Goal: Task Accomplishment & Management: Use online tool/utility

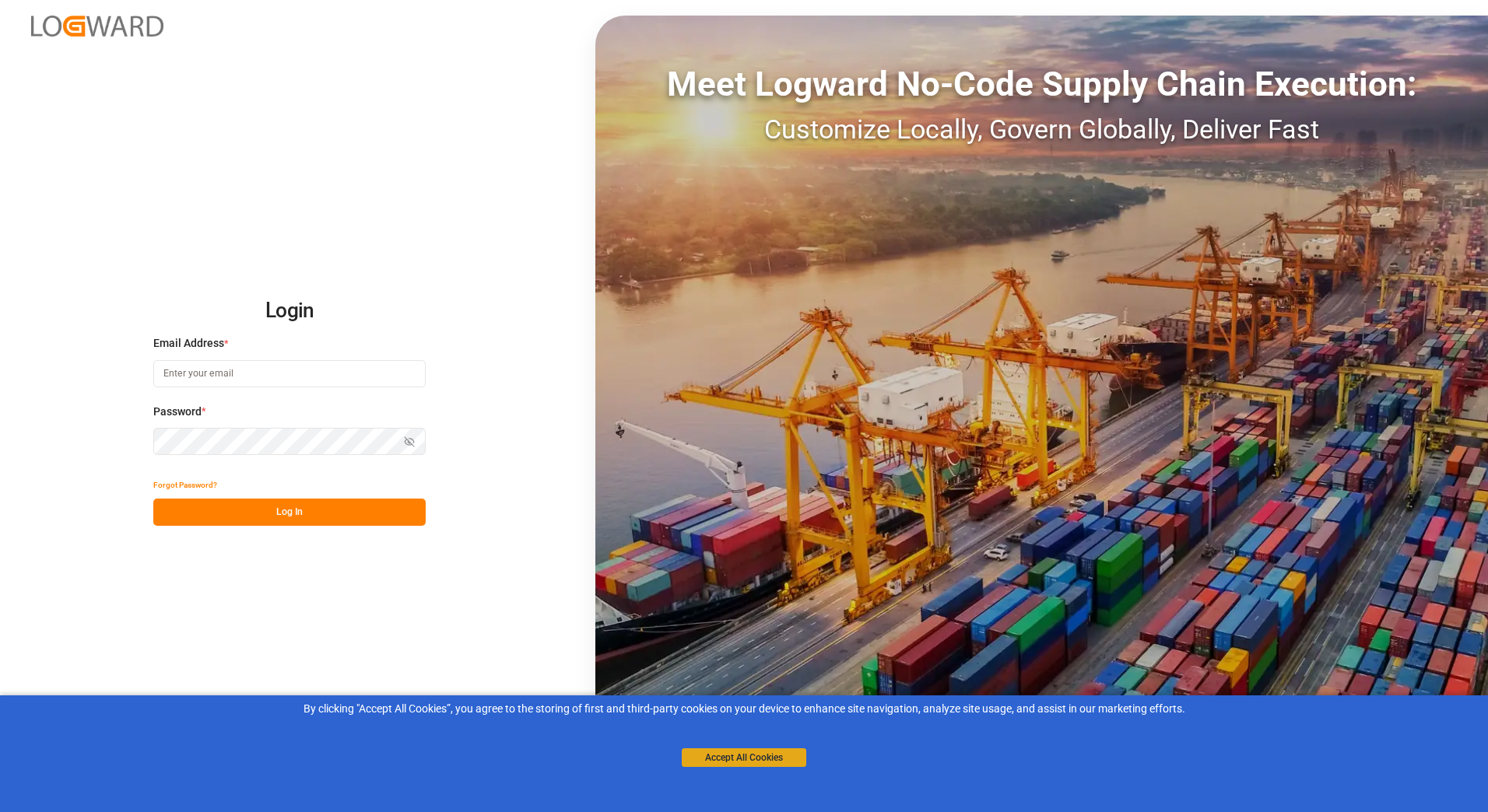
type input "[PERSON_NAME][EMAIL_ADDRESS][PERSON_NAME][DOMAIN_NAME]"
click at [741, 760] on button "Accept All Cookies" at bounding box center [744, 758] width 125 height 19
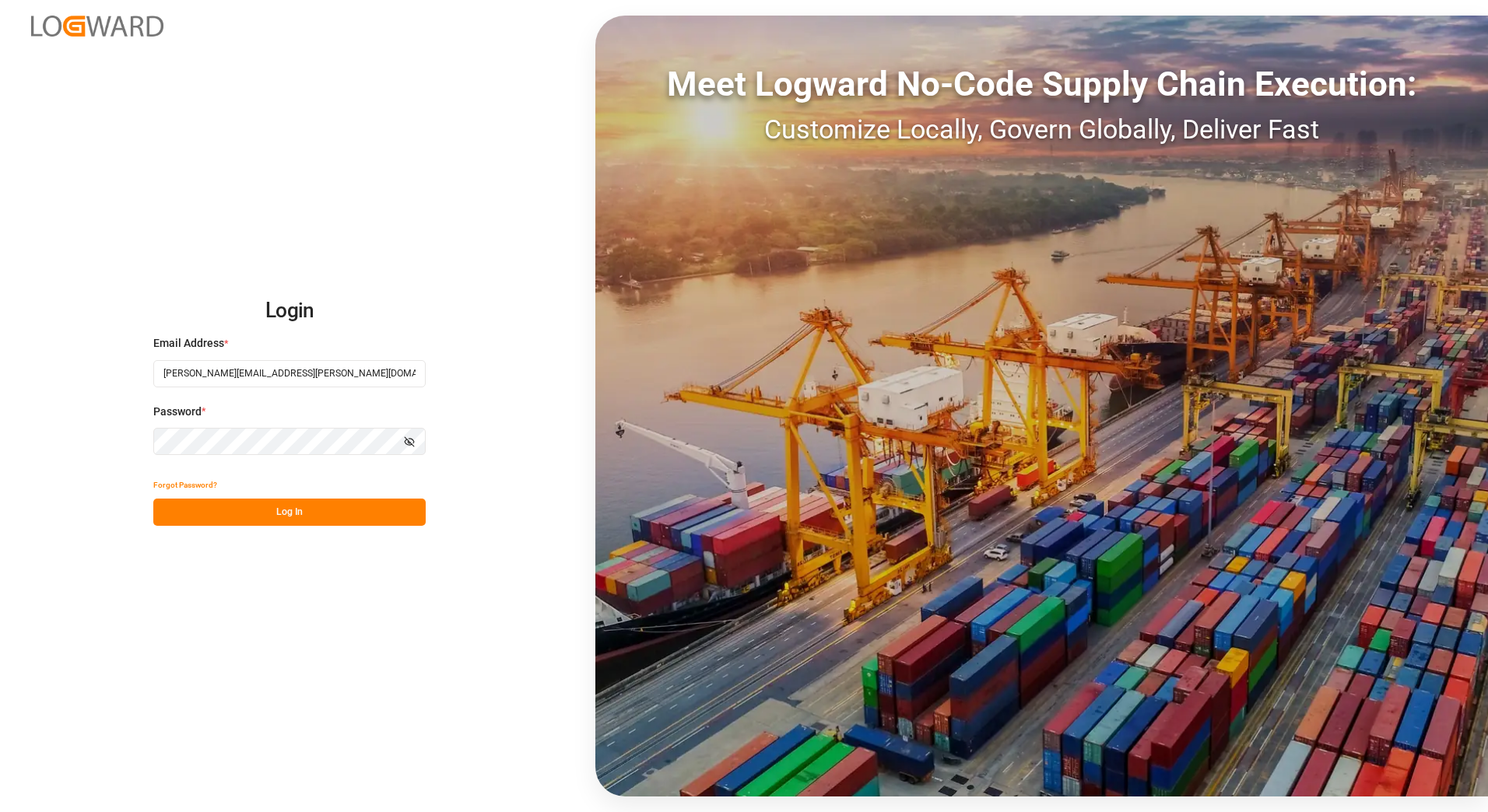
click at [285, 513] on button "Log In" at bounding box center [289, 512] width 272 height 27
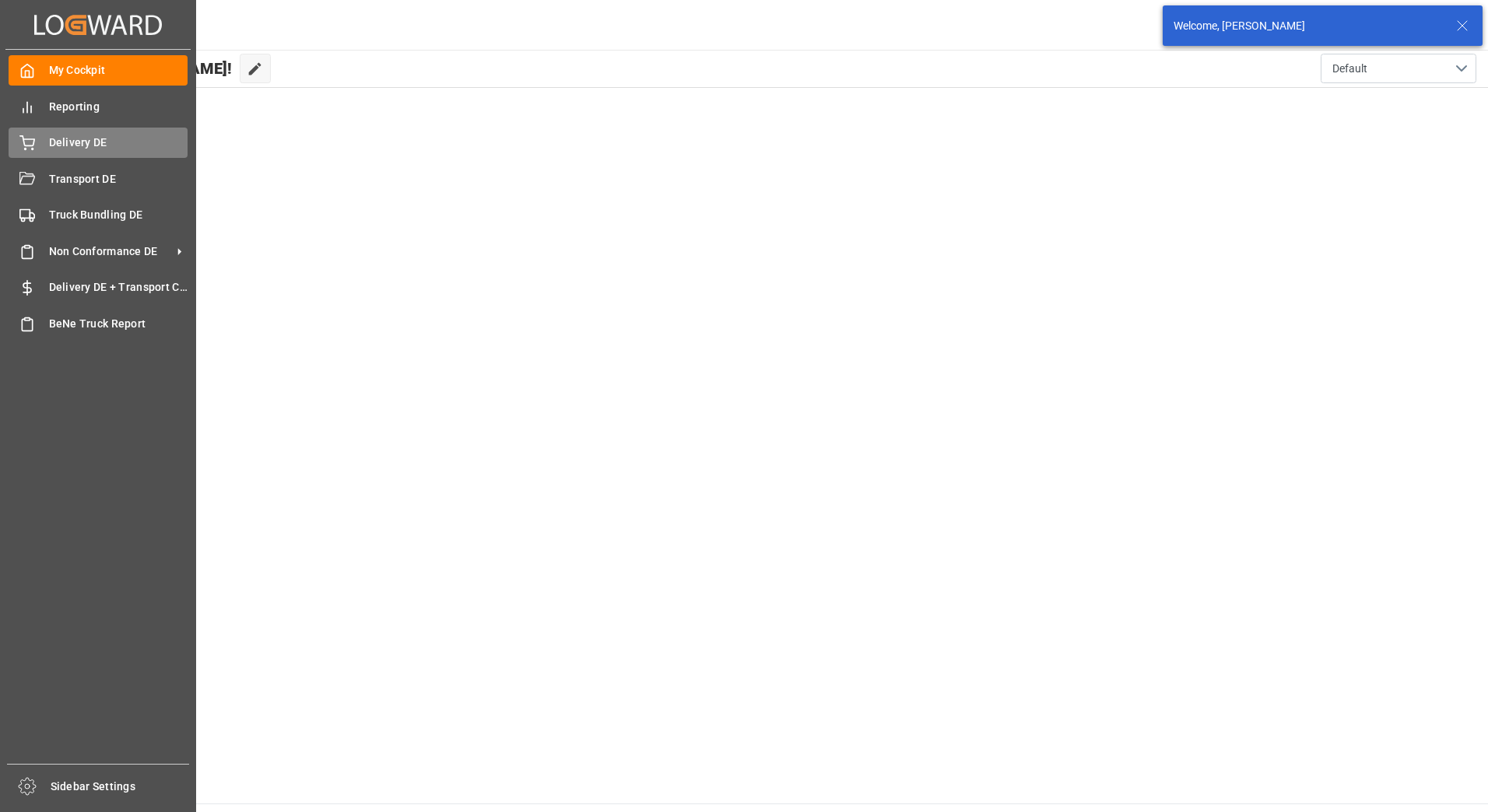
click at [29, 137] on icon at bounding box center [28, 143] width 15 height 15
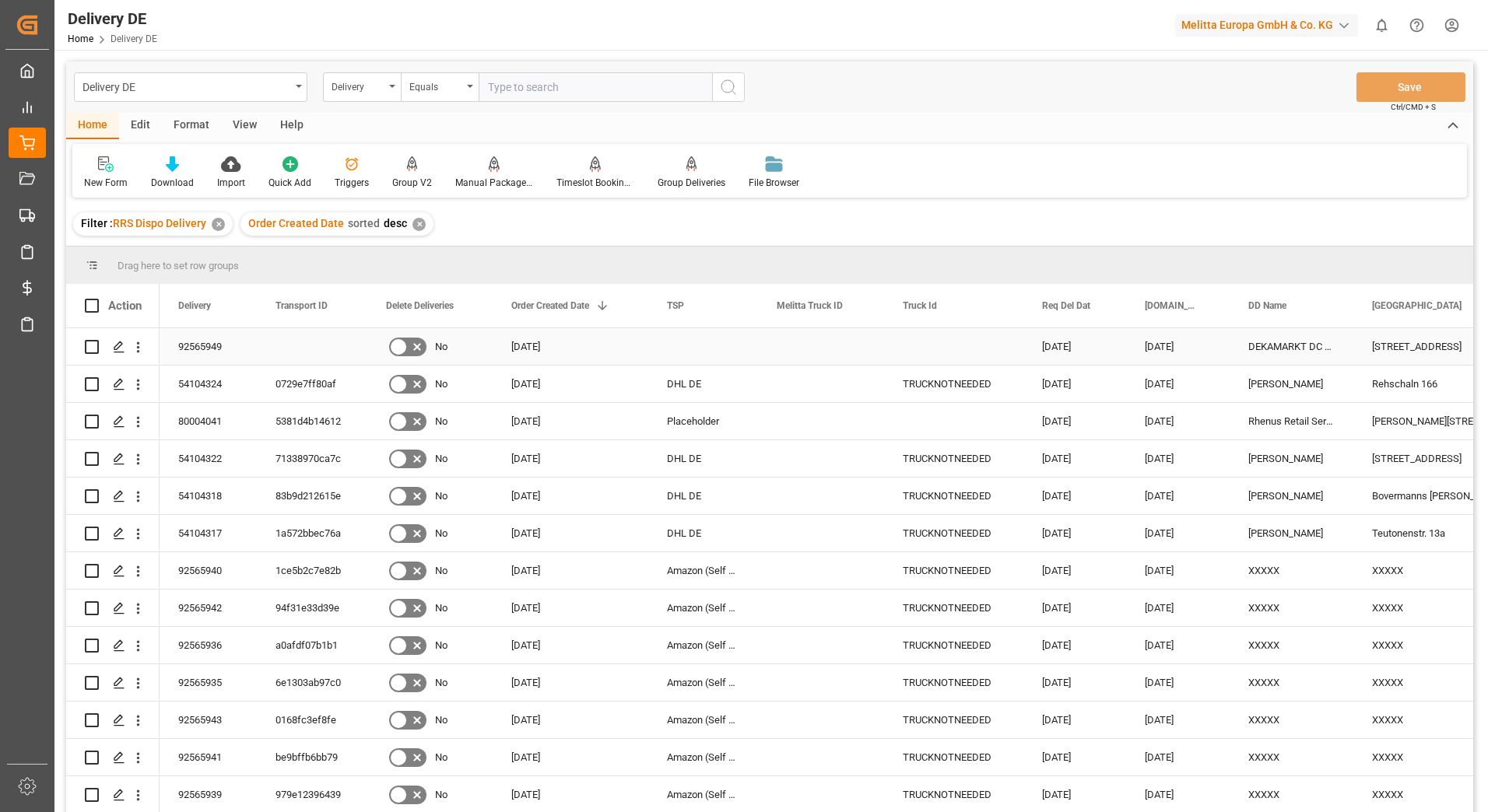
click at [93, 345] on input "Press Space to toggle row selection (unchecked)" at bounding box center [92, 347] width 14 height 14
checkbox input "true"
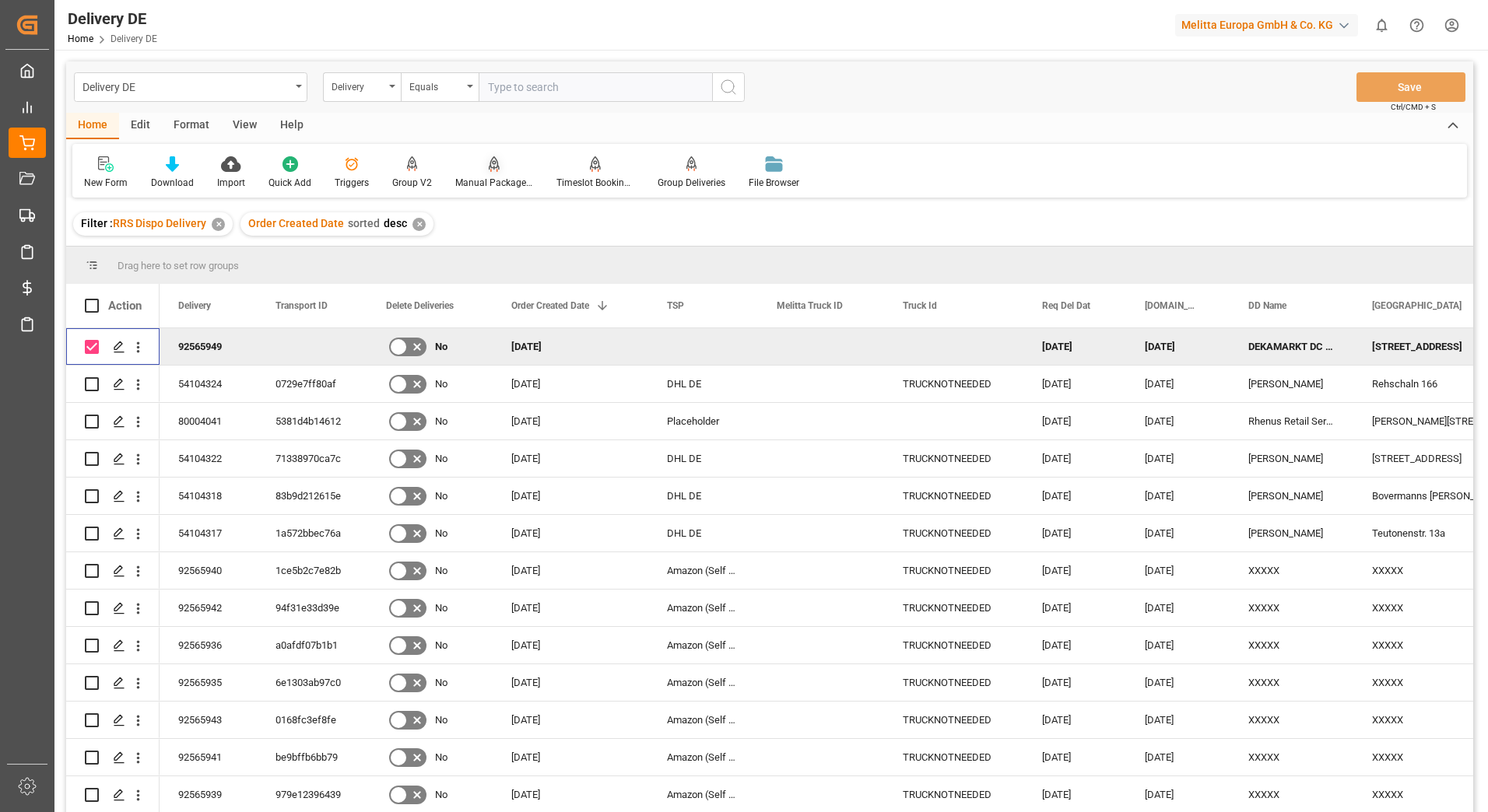
click at [494, 178] on div "Manual Package TypeDetermination" at bounding box center [494, 183] width 78 height 14
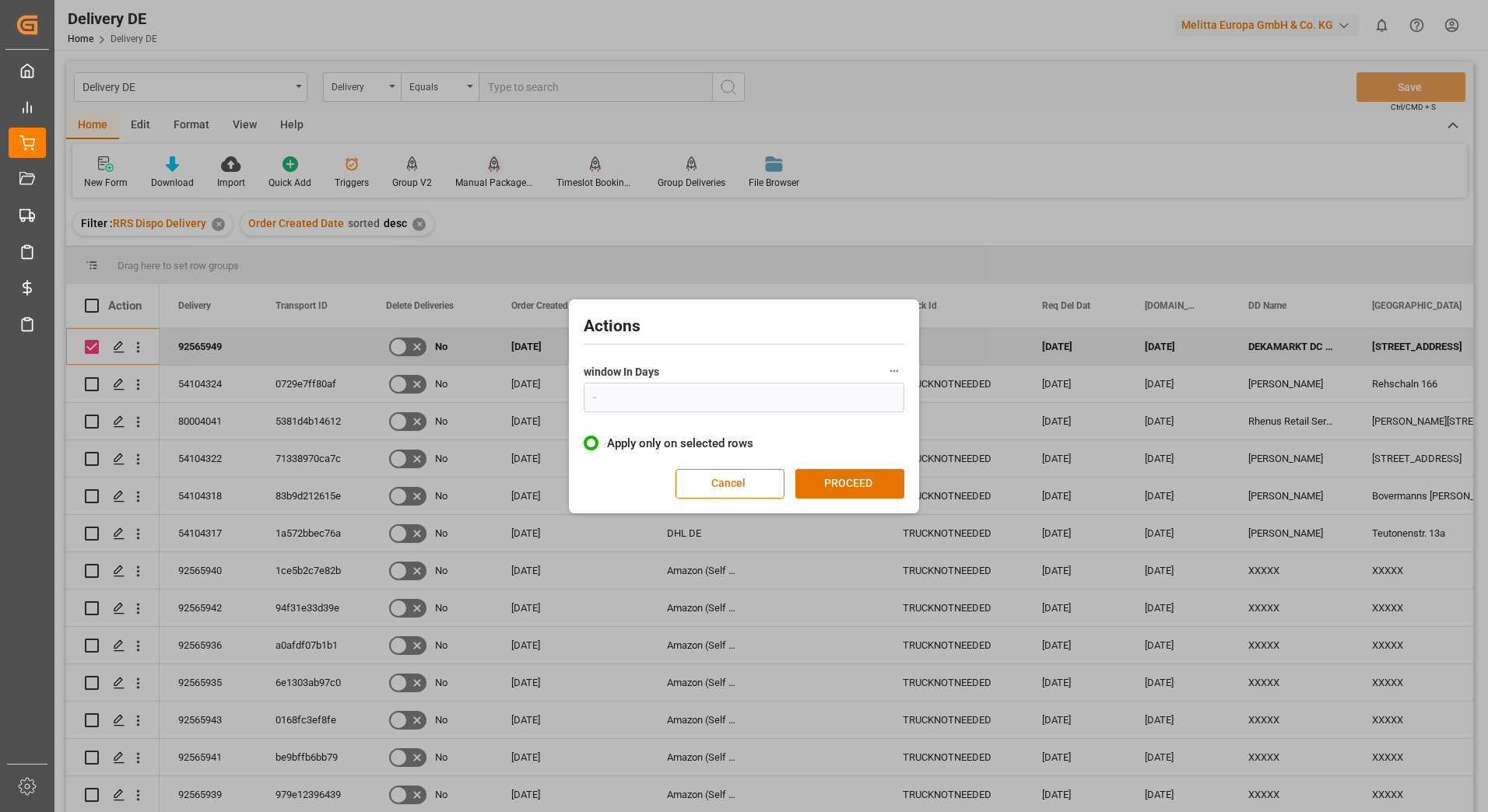
type input "1"
click at [880, 467] on div "Actions window In Days 1 Apply only on selected rows Cancel PROCEED" at bounding box center [744, 406] width 342 height 206
click at [874, 483] on button "PROCEED" at bounding box center [849, 484] width 109 height 29
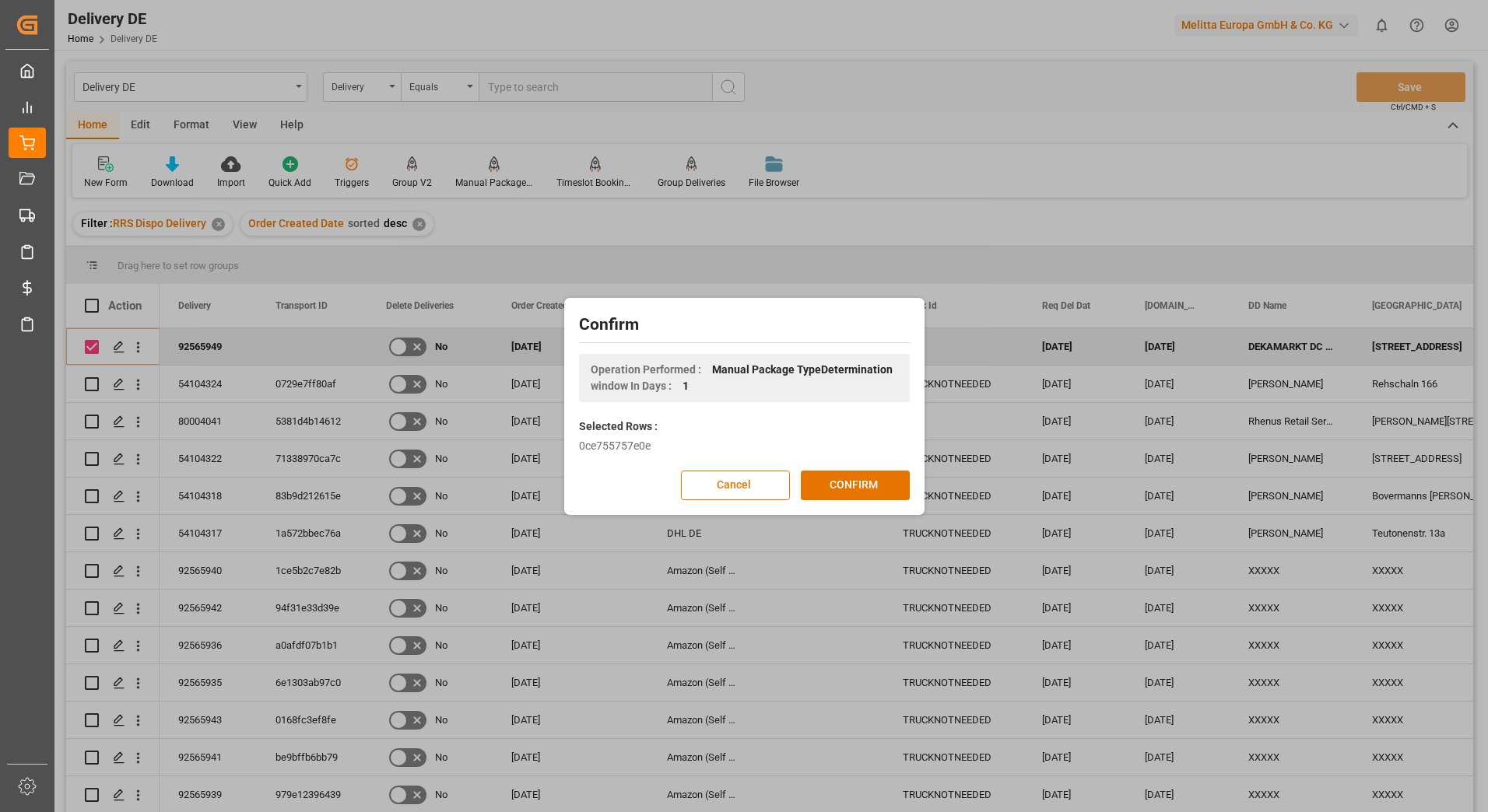
click at [874, 483] on button "CONFIRM" at bounding box center [855, 485] width 109 height 29
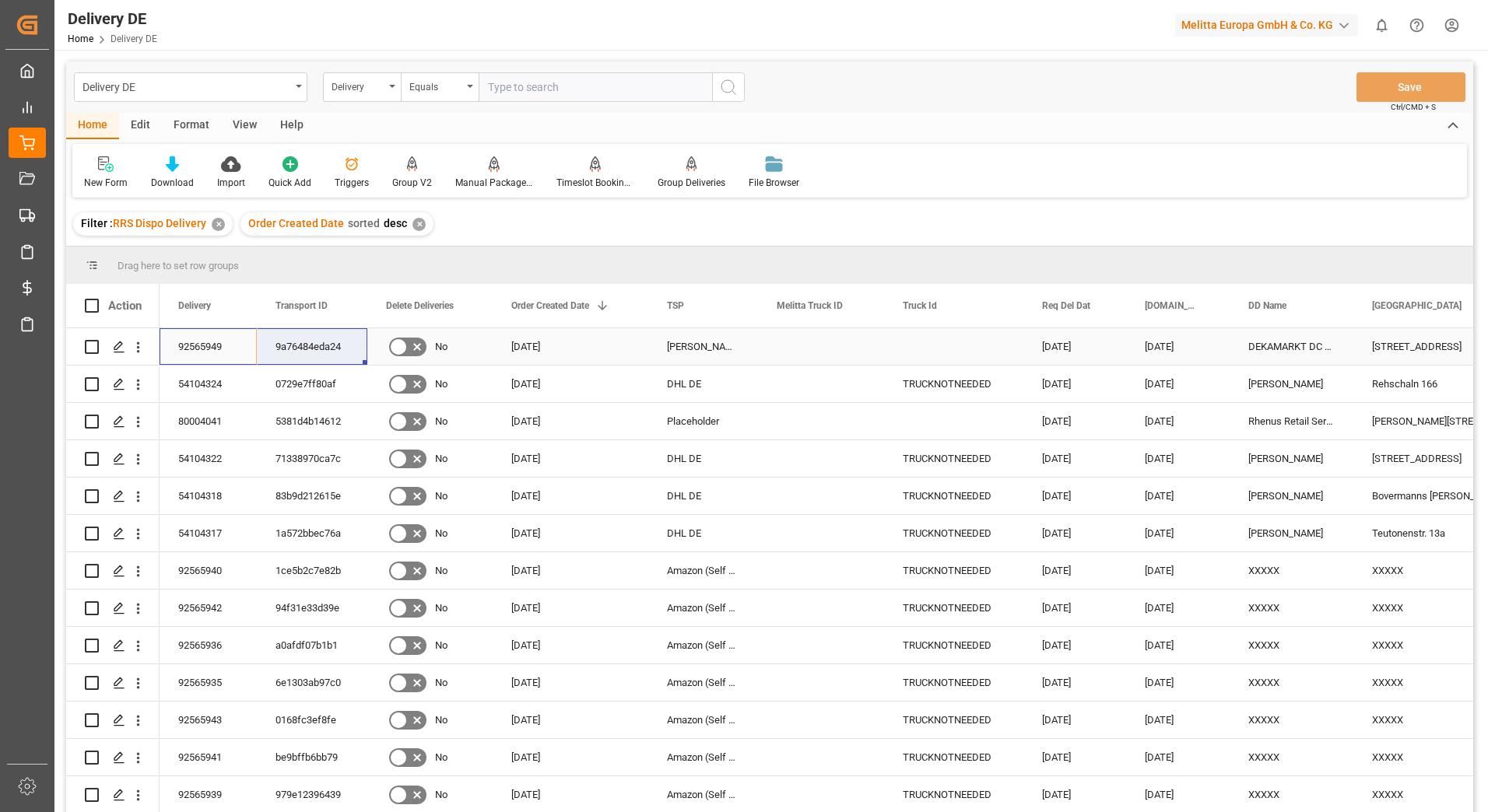
drag, startPoint x: 216, startPoint y: 345, endPoint x: 279, endPoint y: 341, distance: 63.1
